Goal: Information Seeking & Learning: Learn about a topic

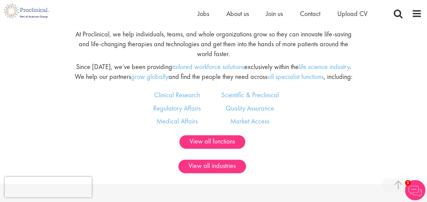
scroll to position [374, 0]
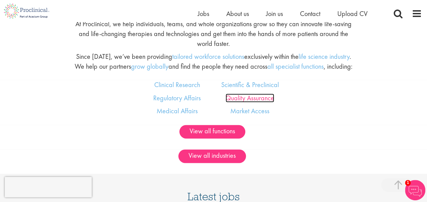
click at [263, 102] on link "Quality Assurance" at bounding box center [250, 97] width 49 height 9
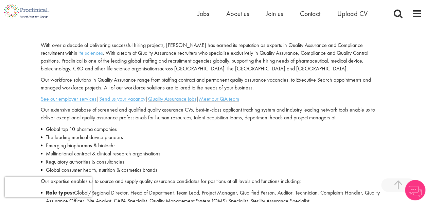
scroll to position [204, 0]
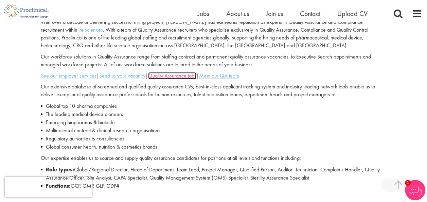
click at [170, 77] on link "Quality Assurance jobs" at bounding box center [172, 75] width 48 height 7
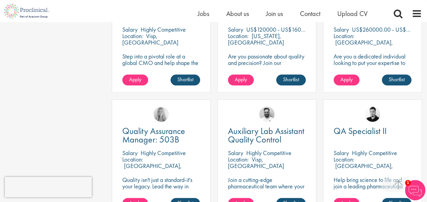
scroll to position [272, 0]
